Goal: Book appointment/travel/reservation

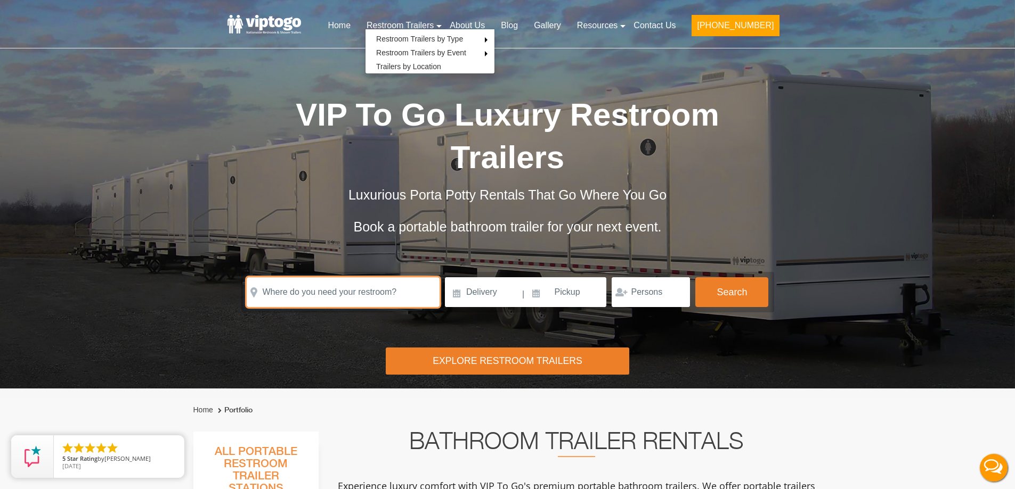
click at [304, 304] on input "text" at bounding box center [343, 292] width 193 height 30
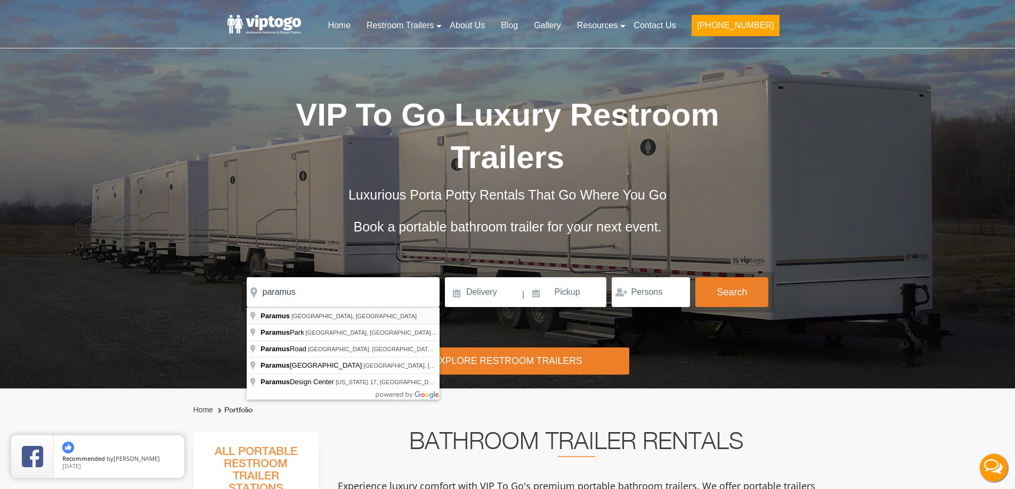
type input "[GEOGRAPHIC_DATA], [GEOGRAPHIC_DATA], [GEOGRAPHIC_DATA]"
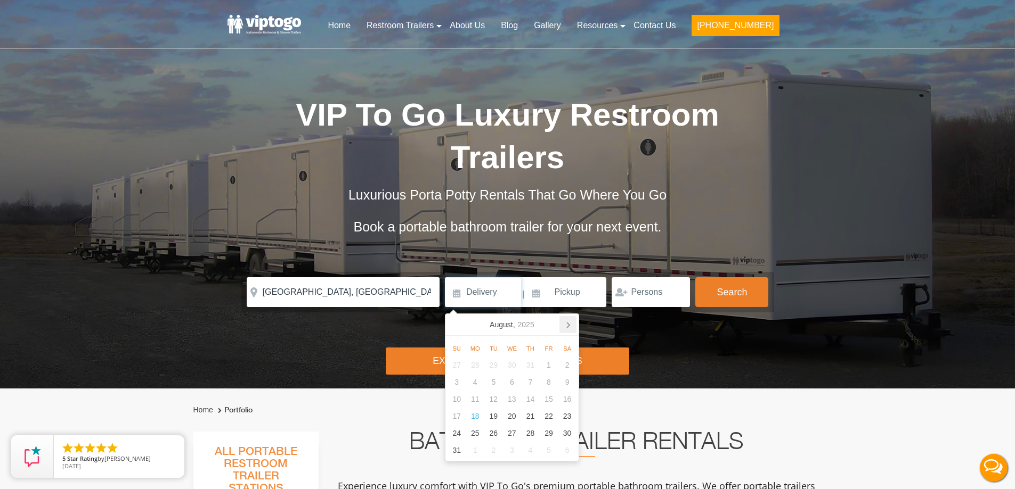
click at [564, 329] on icon at bounding box center [567, 324] width 17 height 17
click at [544, 360] on div "5" at bounding box center [549, 365] width 19 height 17
type input "[DATE]"
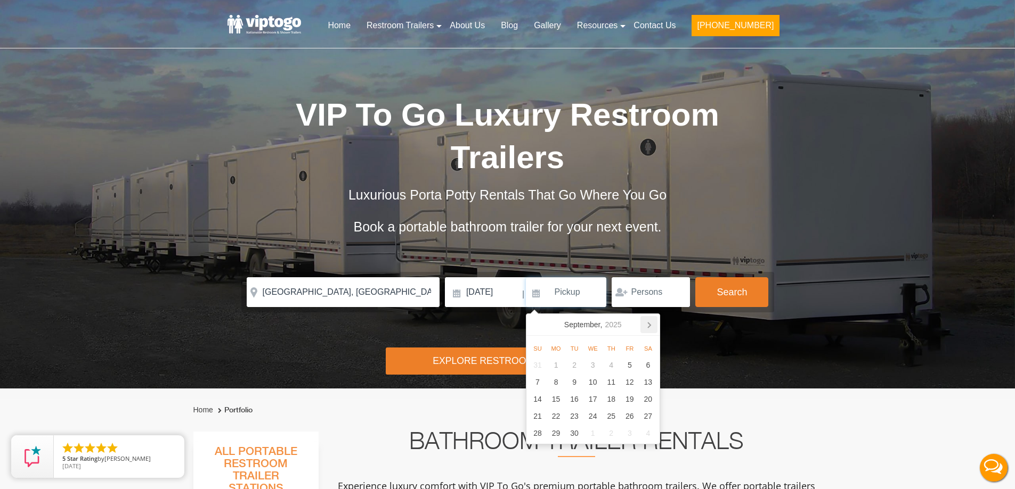
click at [646, 323] on icon at bounding box center [648, 324] width 17 height 17
click at [593, 365] on div "1" at bounding box center [592, 365] width 19 height 17
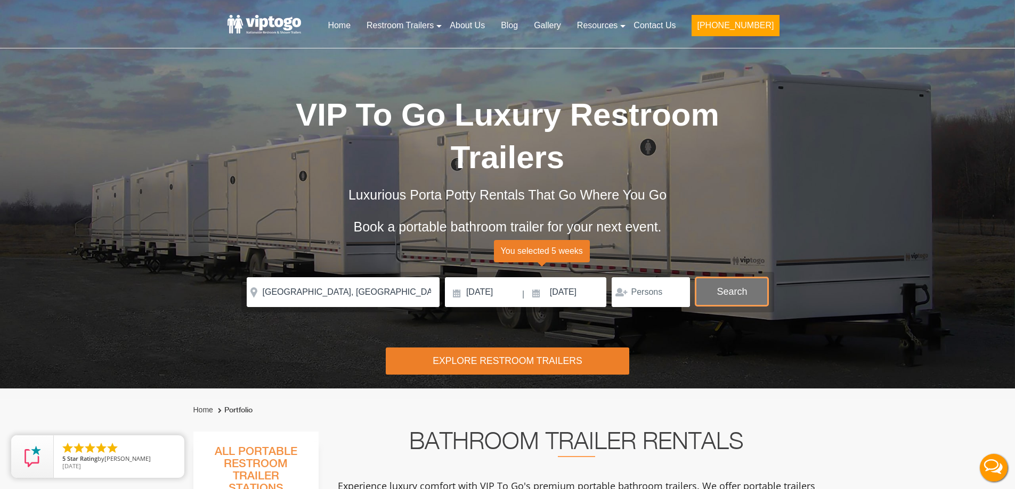
click at [713, 291] on button "Search" at bounding box center [731, 291] width 73 height 29
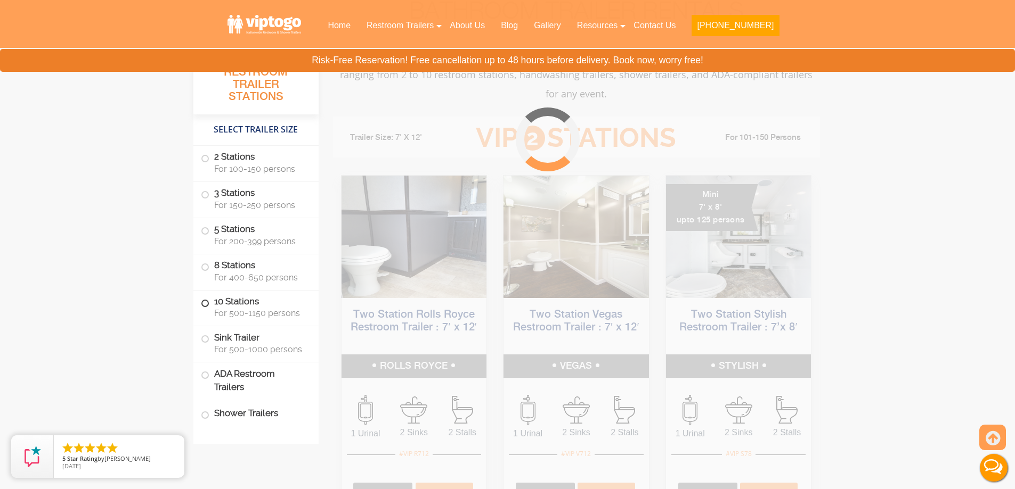
scroll to position [432, 0]
click at [209, 228] on label "5 Stations For 200-399 persons" at bounding box center [256, 234] width 110 height 33
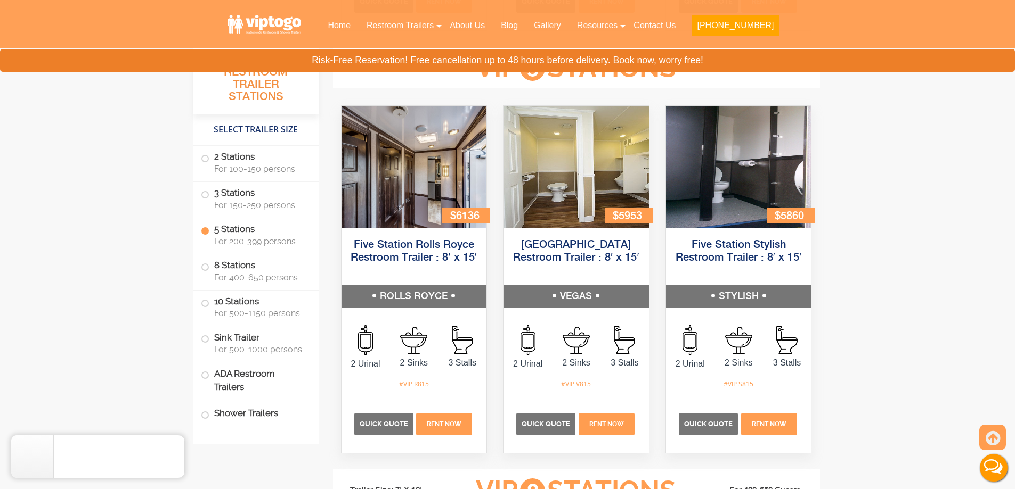
scroll to position [1596, 0]
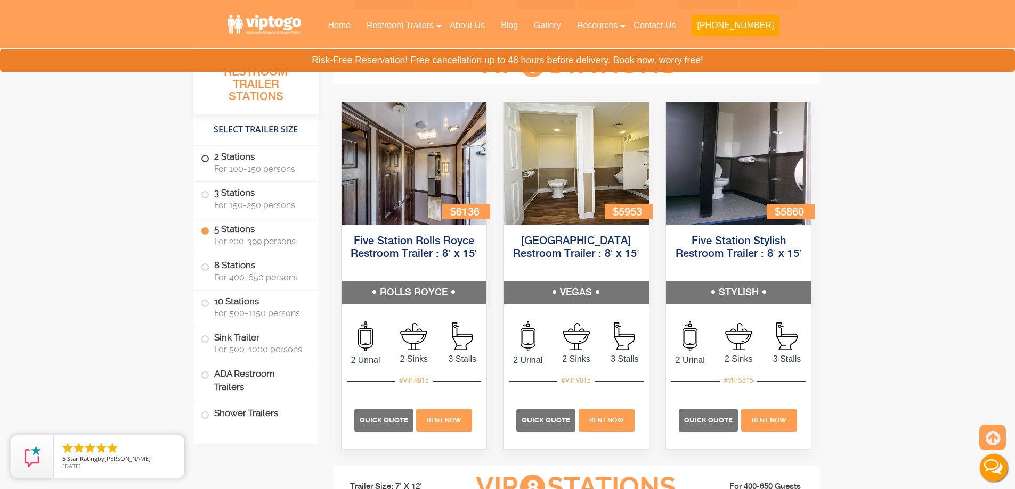
click at [205, 158] on span at bounding box center [205, 159] width 4 height 4
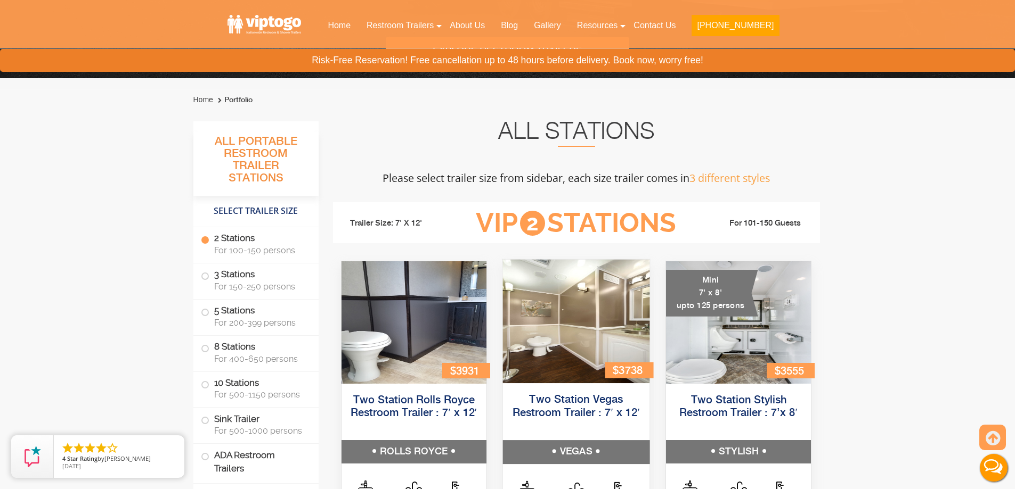
scroll to position [204, 0]
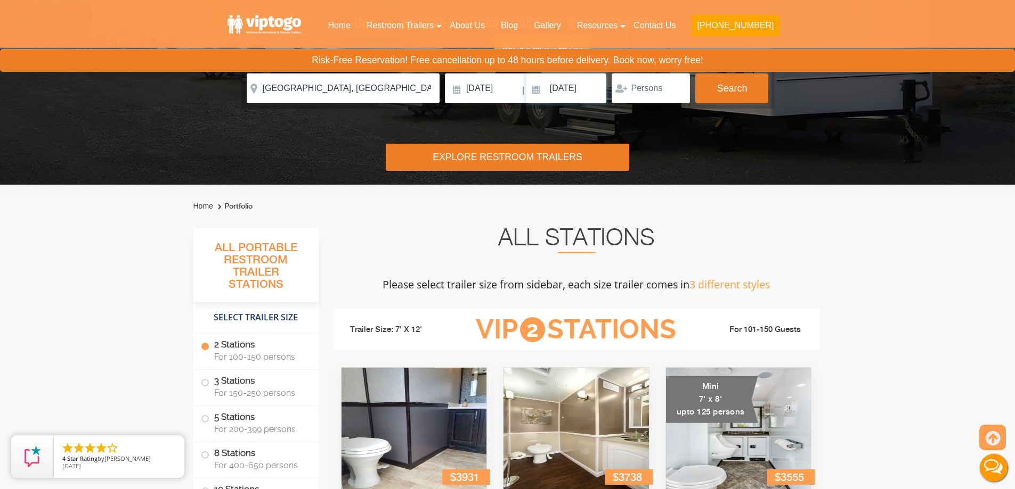
click at [554, 99] on input "[DATE]" at bounding box center [566, 89] width 81 height 30
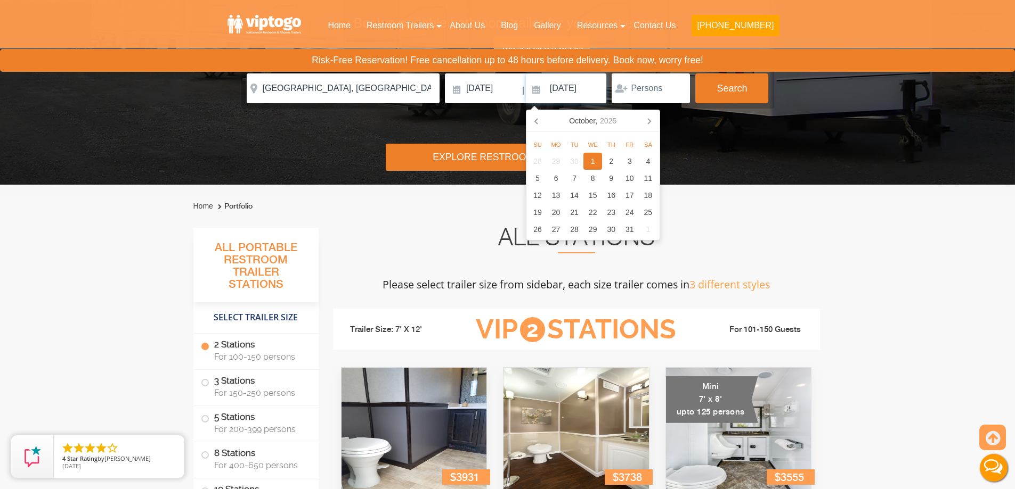
click at [536, 126] on icon at bounding box center [536, 120] width 17 height 17
click at [610, 230] on div "2" at bounding box center [611, 229] width 19 height 17
type input "[DATE]"
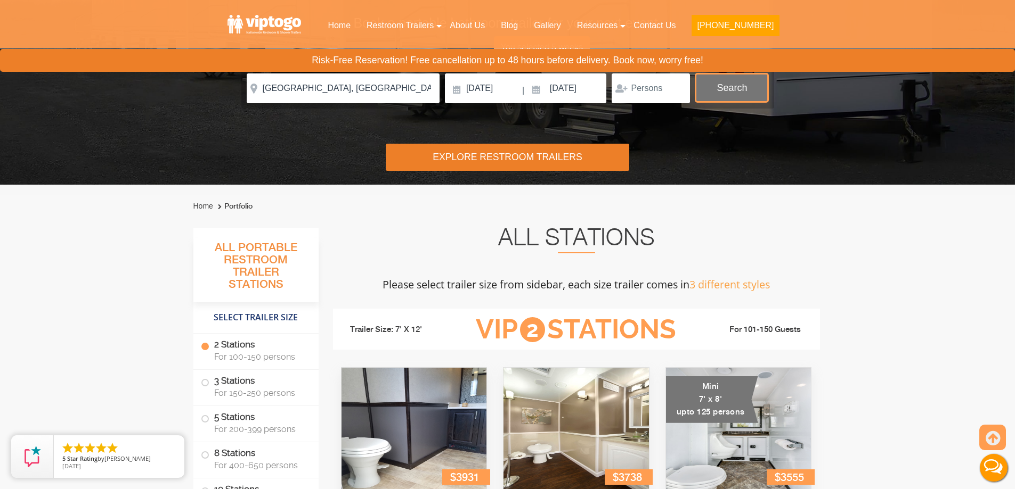
click at [732, 93] on button "Search" at bounding box center [731, 88] width 73 height 29
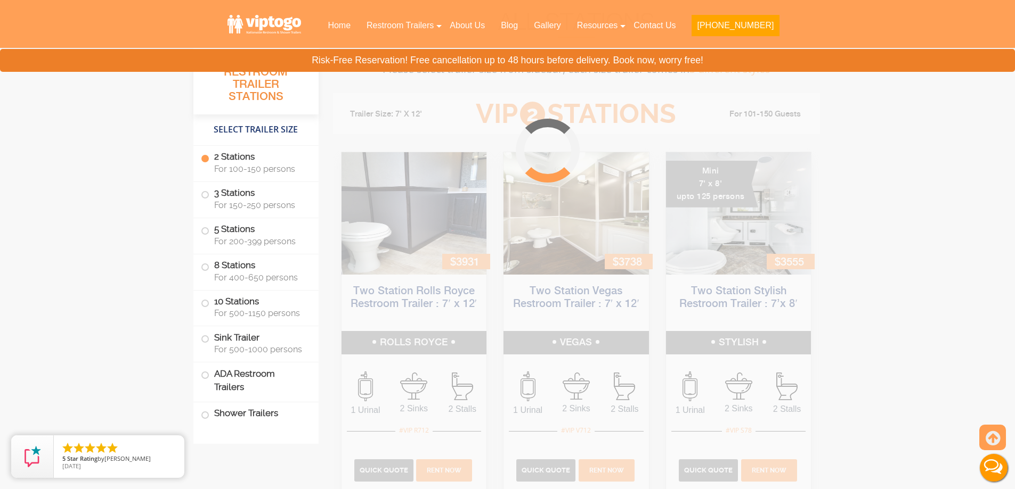
scroll to position [432, 0]
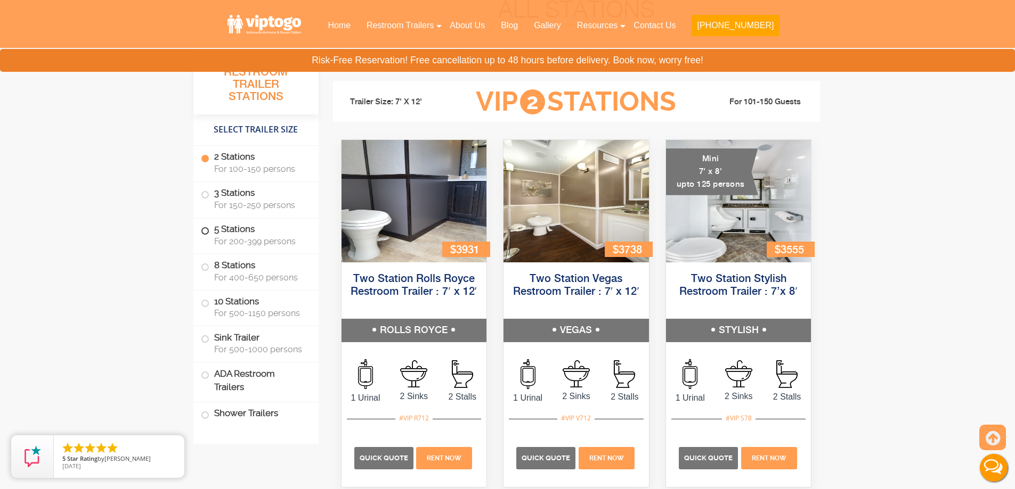
click at [207, 229] on span at bounding box center [205, 231] width 4 height 4
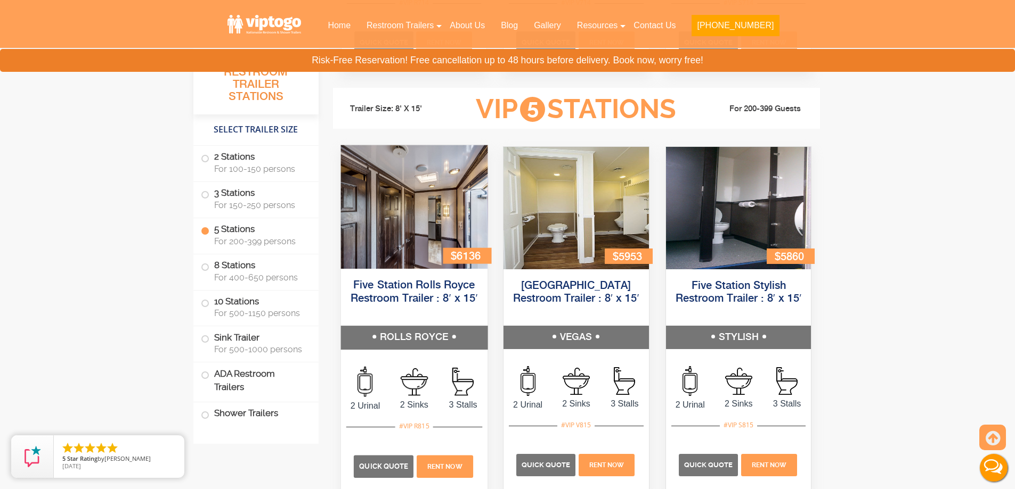
scroll to position [1596, 0]
